Goal: Transaction & Acquisition: Download file/media

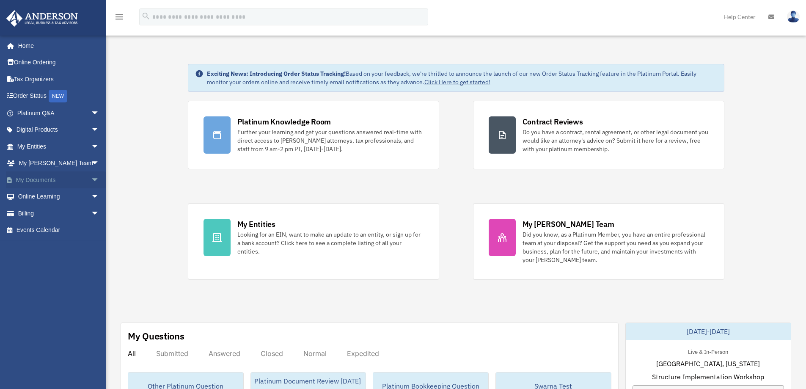
click at [91, 178] on span "arrow_drop_down" at bounding box center [99, 179] width 17 height 17
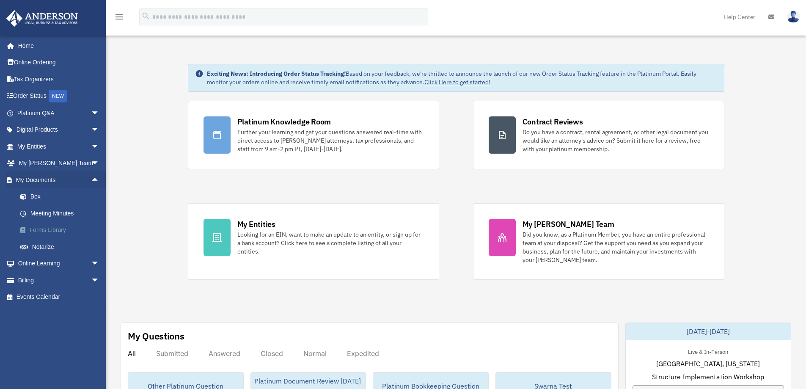
click at [51, 229] on link "Forms Library" at bounding box center [62, 230] width 100 height 17
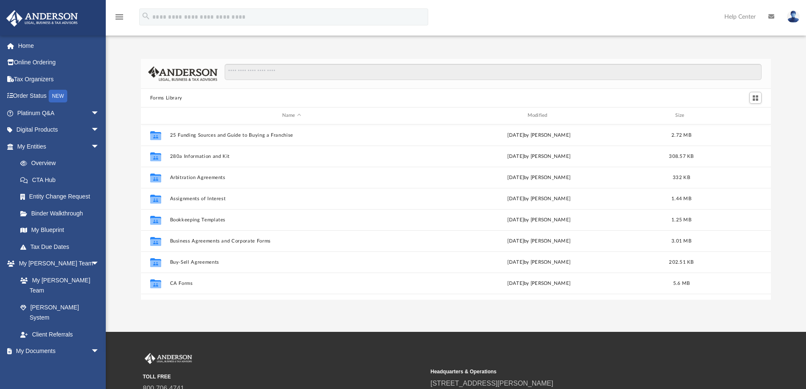
scroll to position [186, 623]
click at [286, 69] on input "Search files and folders" at bounding box center [493, 72] width 537 height 16
paste input "**********"
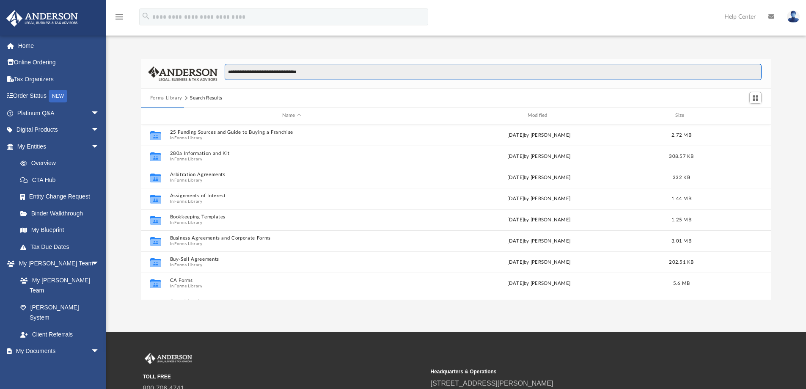
type input "**********"
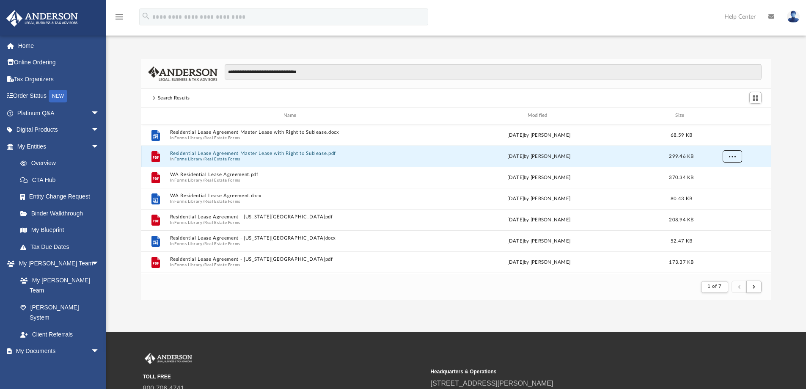
click at [732, 155] on span "More options" at bounding box center [731, 156] width 7 height 5
click at [723, 187] on li "Download" at bounding box center [724, 186] width 25 height 9
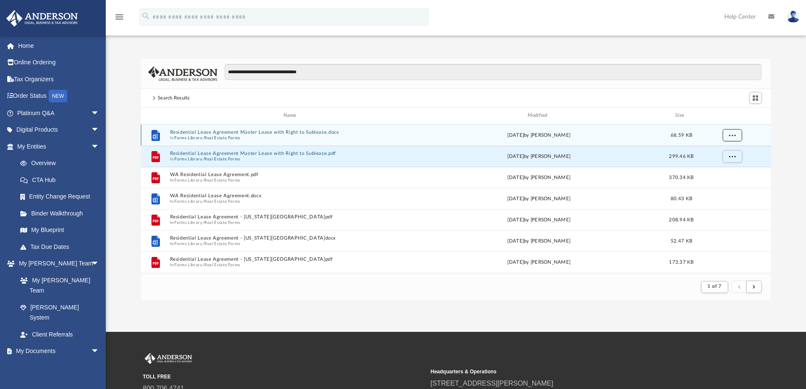
click at [736, 133] on button "More options" at bounding box center [731, 135] width 19 height 13
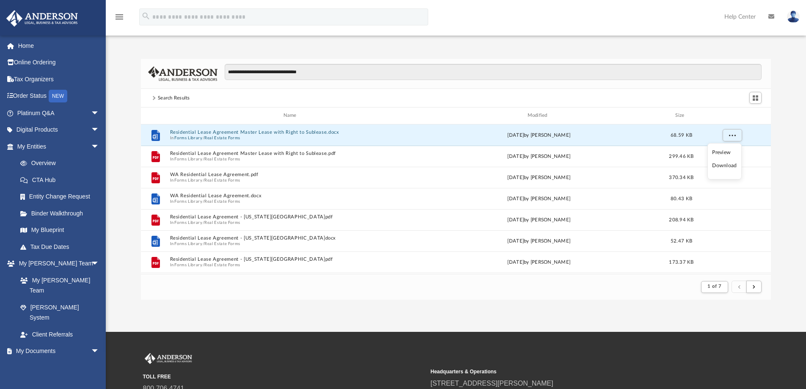
click at [725, 167] on li "Download" at bounding box center [724, 165] width 25 height 9
drag, startPoint x: 36, startPoint y: 42, endPoint x: 53, endPoint y: 43, distance: 17.0
click at [36, 42] on link "Home" at bounding box center [59, 45] width 106 height 17
